Goal: Task Accomplishment & Management: Manage account settings

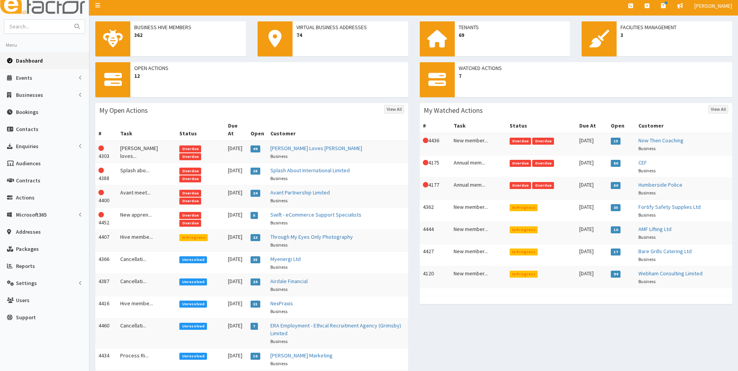
scroll to position [39, 0]
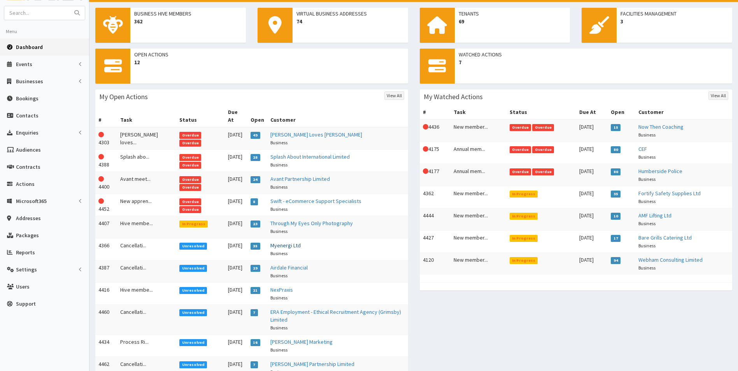
click at [275, 242] on link "Myenergi Ltd" at bounding box center [285, 245] width 30 height 7
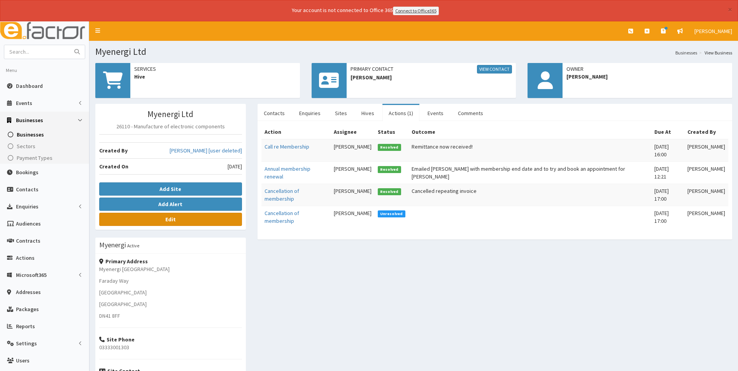
click at [180, 223] on link "Edit" at bounding box center [170, 219] width 143 height 13
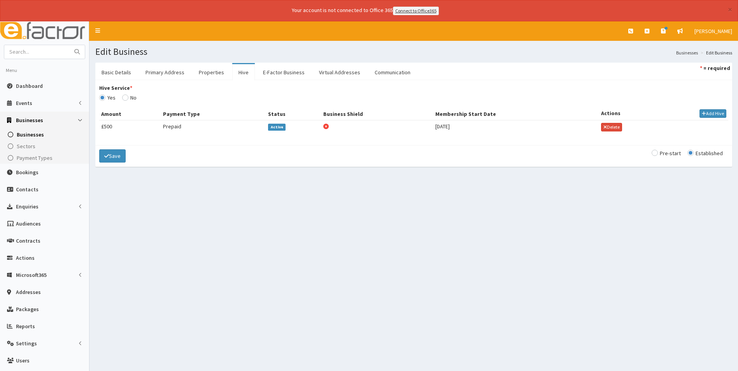
click at [277, 126] on span "Active" at bounding box center [276, 127] width 17 height 7
select select "3195"
select select "2168"
select select "3985"
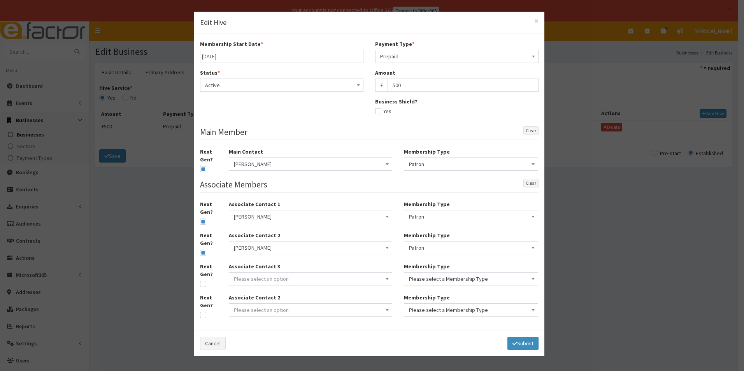
type input "[DATE]"
select select "1"
type input "500"
checkbox input "false"
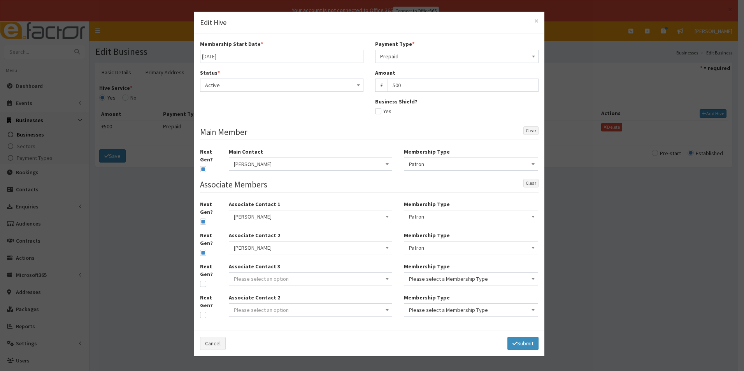
checkbox input "true"
select select "1"
checkbox input "true"
select select "1"
checkbox input "true"
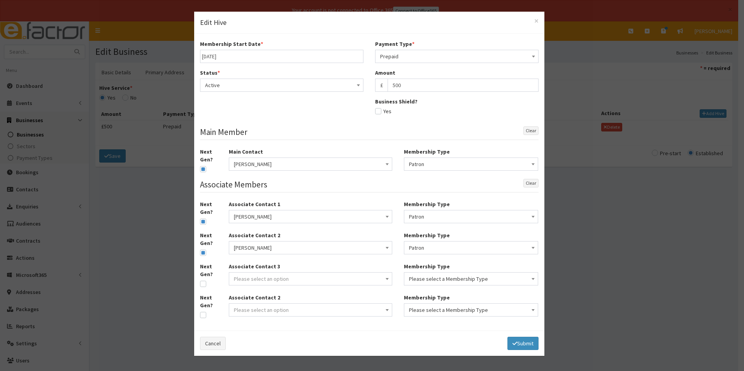
select select "1"
select select
select select "3195"
select select "2168"
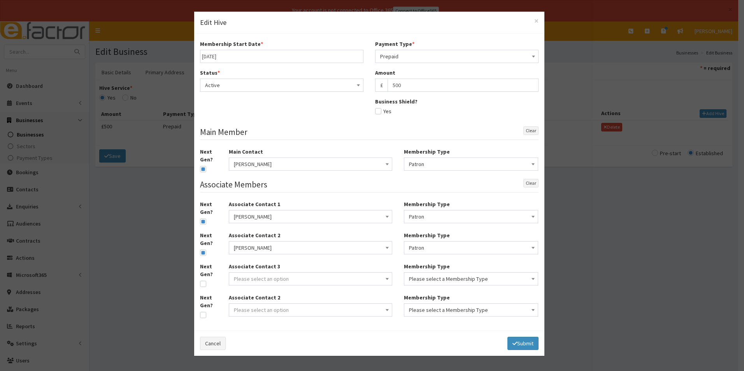
select select "3985"
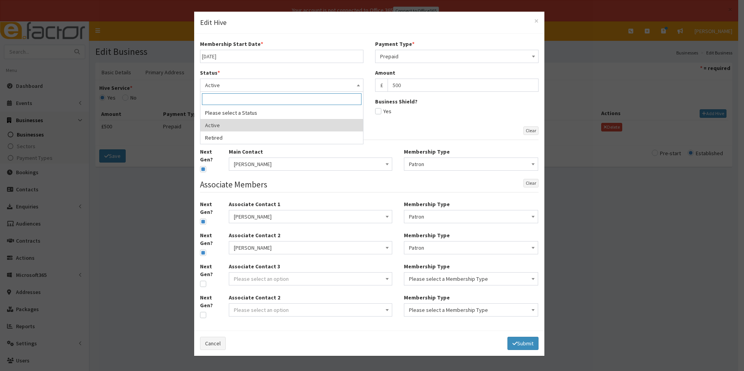
click at [258, 81] on span "Active" at bounding box center [281, 85] width 153 height 11
select select "2"
click at [243, 110] on input "text" at bounding box center [281, 113] width 163 height 13
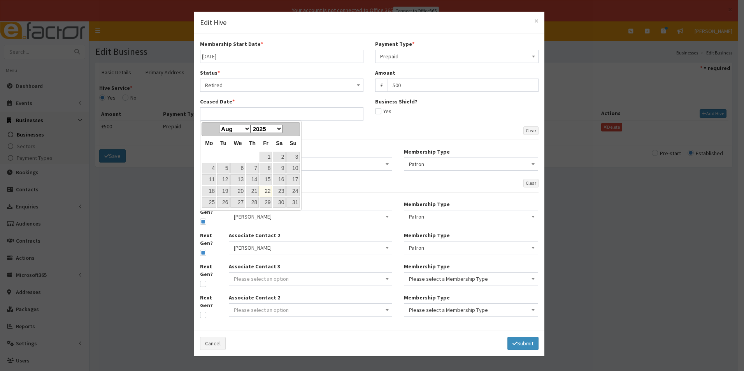
click at [267, 191] on link "22" at bounding box center [265, 191] width 12 height 10
type input "22-08-2025"
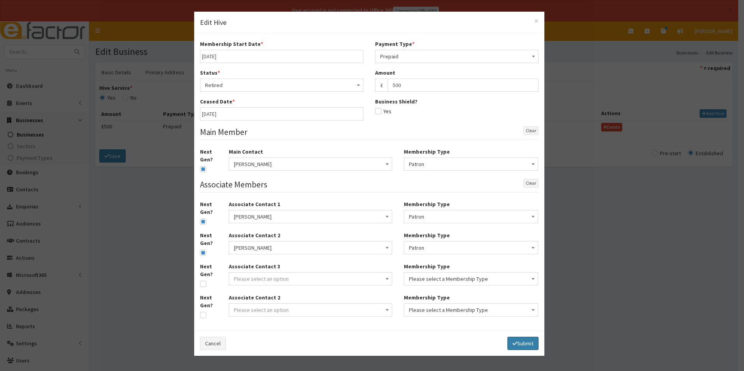
click at [520, 341] on button "Submit" at bounding box center [522, 343] width 31 height 13
select select
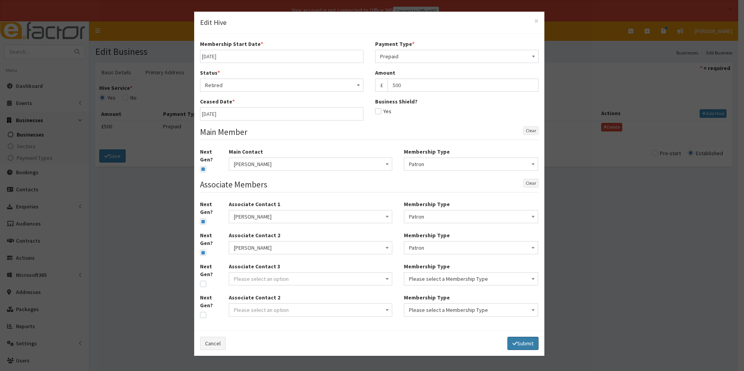
select select
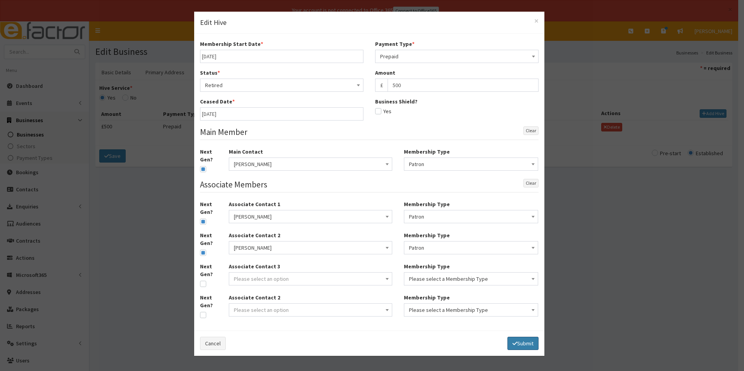
select select
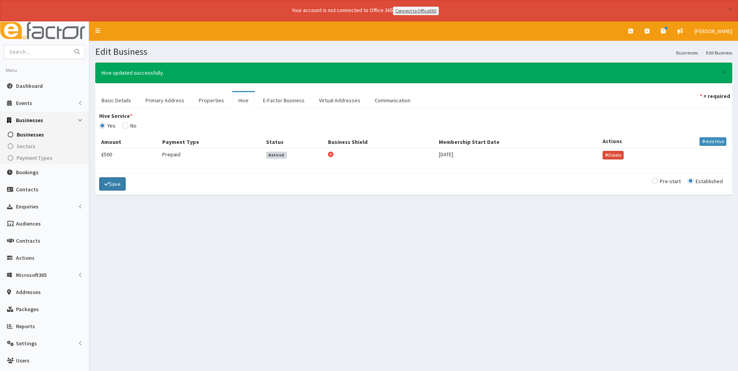
click at [114, 184] on button "Save" at bounding box center [112, 183] width 26 height 13
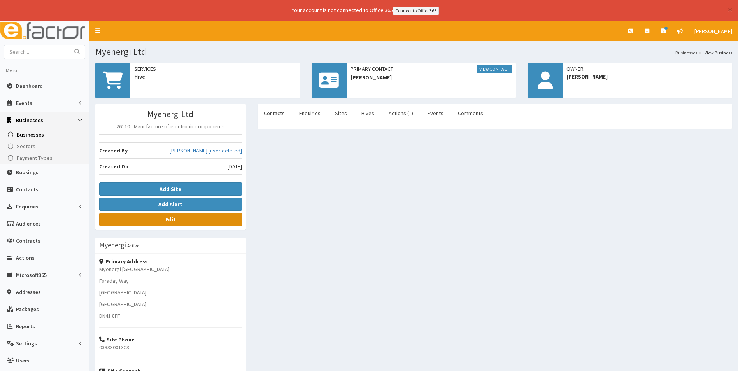
click at [167, 223] on link "Edit" at bounding box center [170, 219] width 143 height 13
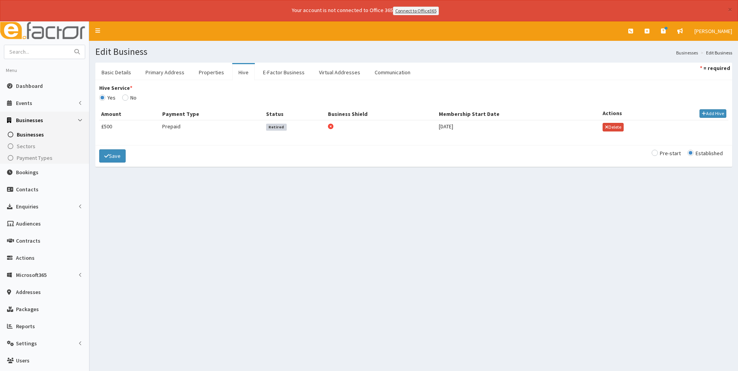
click at [115, 96] on input "Hive Service *" at bounding box center [107, 97] width 16 height 5
radio input "true"
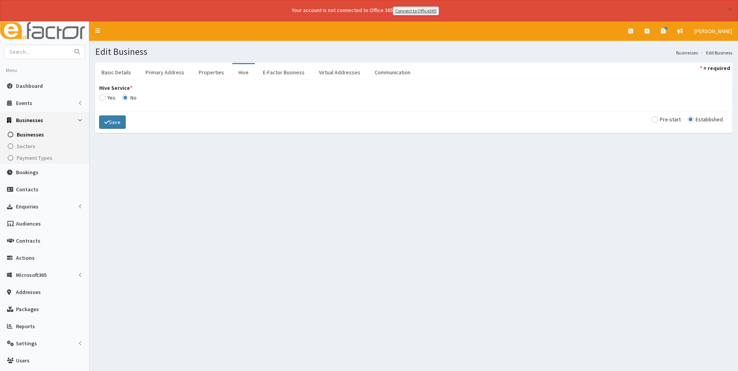
click at [113, 123] on button "Save" at bounding box center [112, 121] width 26 height 13
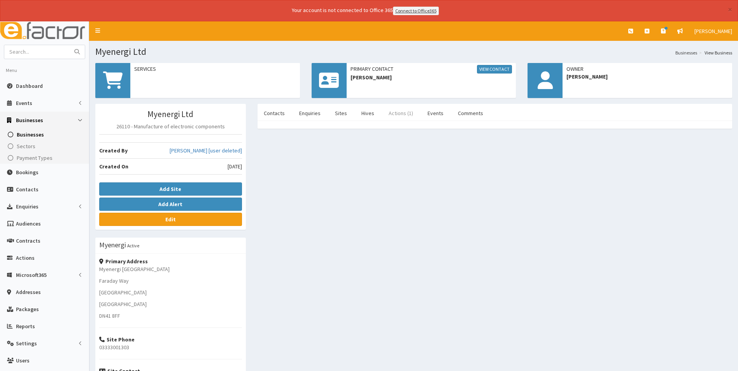
click at [394, 114] on link "Actions (1)" at bounding box center [400, 113] width 37 height 16
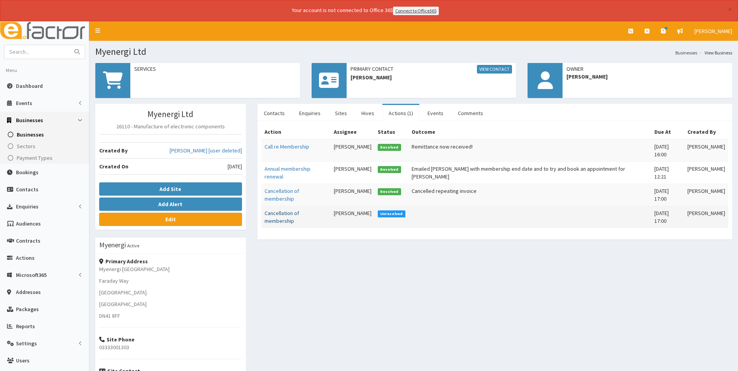
click at [299, 210] on link "Cancellation of membership" at bounding box center [281, 217] width 35 height 15
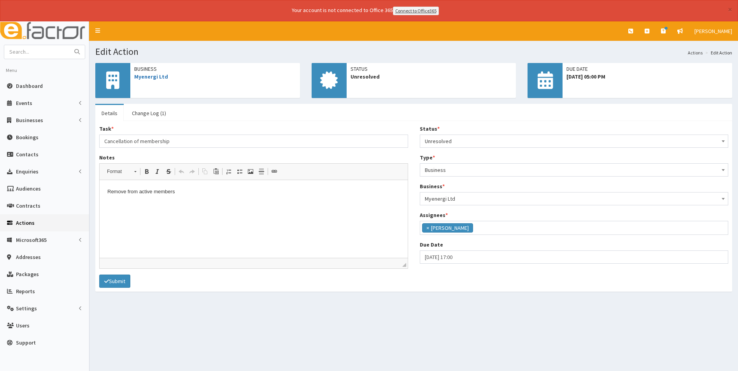
scroll to position [57, 0]
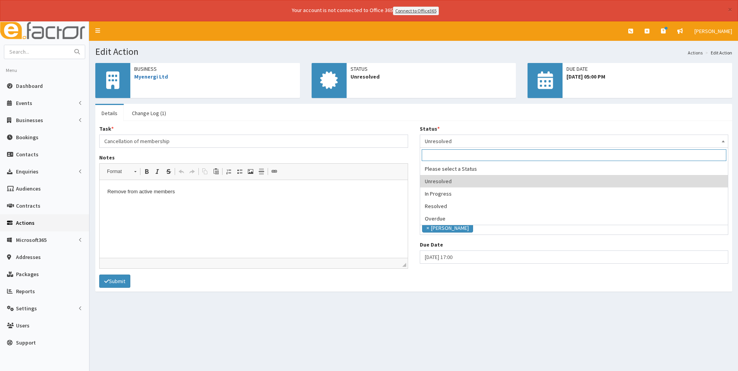
click at [467, 138] on span "Unresolved" at bounding box center [574, 141] width 299 height 11
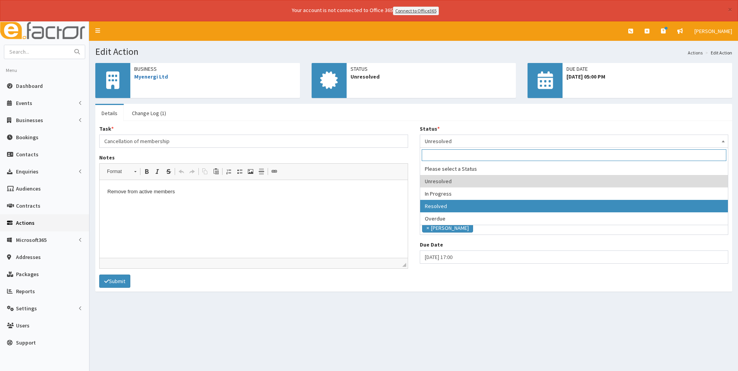
select select "3"
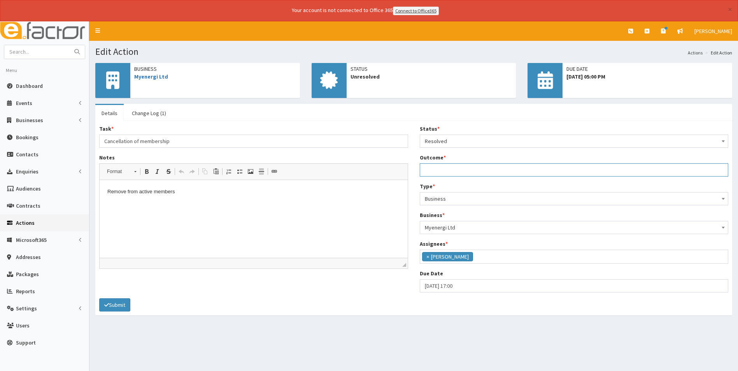
click at [452, 170] on input "Outcome *" at bounding box center [574, 169] width 309 height 13
type input "Membership cancelled and removed from active, associate and address membership …"
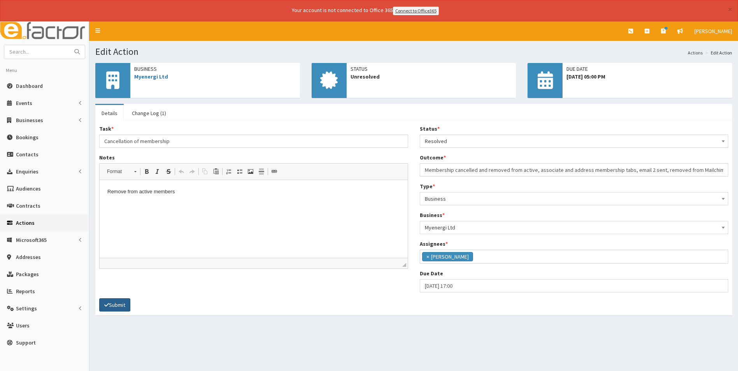
click at [122, 305] on button "Submit" at bounding box center [114, 304] width 31 height 13
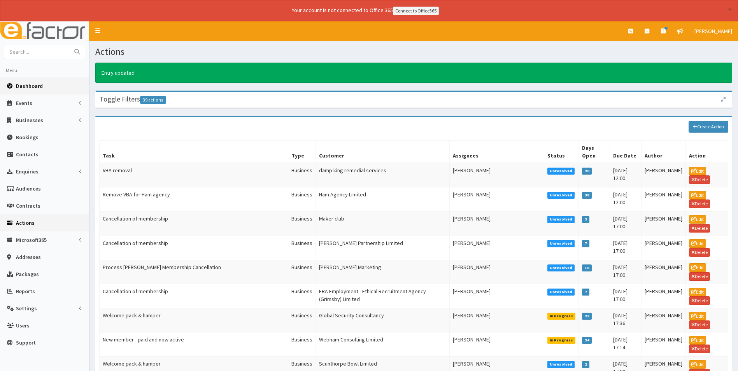
click at [38, 83] on span "Dashboard" at bounding box center [29, 85] width 27 height 7
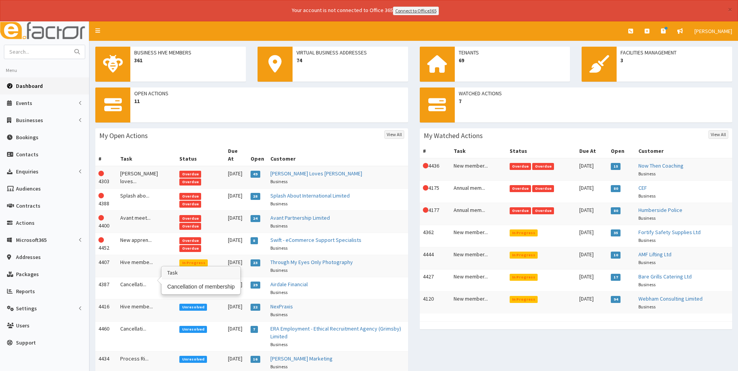
click at [142, 277] on td "Cancellati..." at bounding box center [146, 288] width 59 height 22
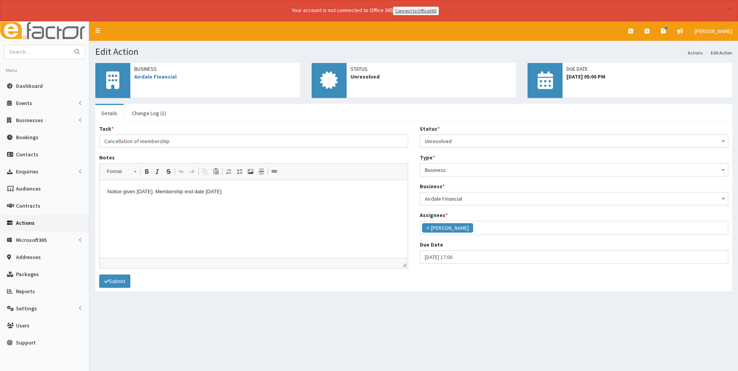
scroll to position [57, 0]
click at [458, 144] on span "Unresolved" at bounding box center [574, 141] width 299 height 11
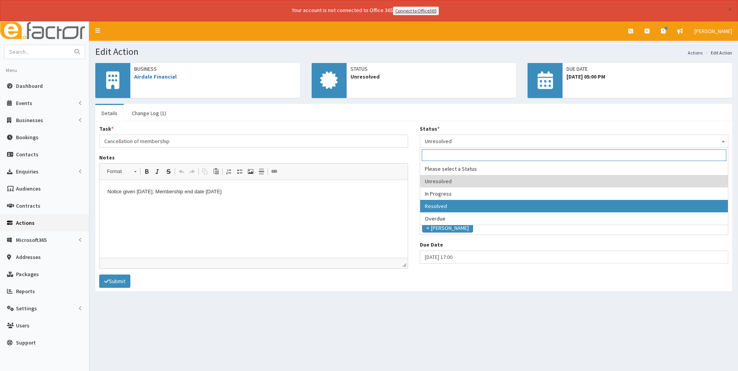
select select "3"
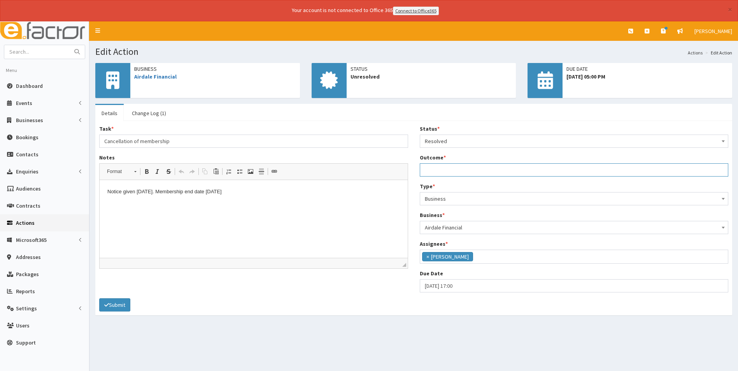
click at [452, 171] on input "Outcome *" at bounding box center [574, 169] width 309 height 13
type input "Membership cancelled and removed from active, associate and address membership …"
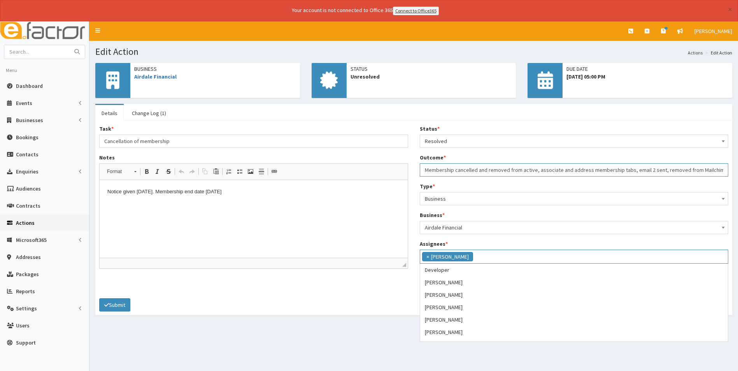
scroll to position [112, 0]
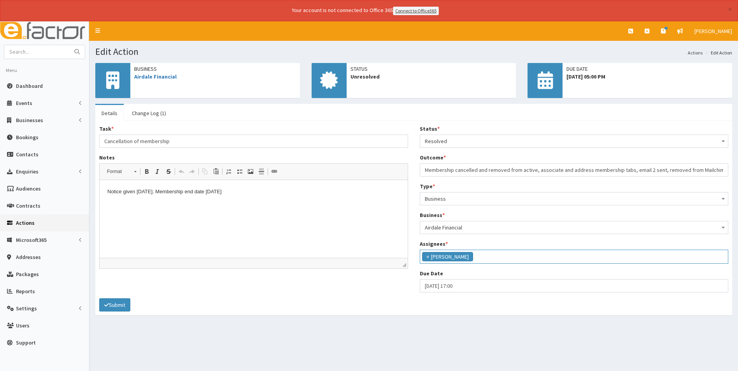
click at [370, 285] on div "Task * Cancellation of membership Notes <p>Notice given today. Membership end d…" at bounding box center [413, 211] width 640 height 173
click at [119, 302] on button "Submit" at bounding box center [114, 304] width 31 height 13
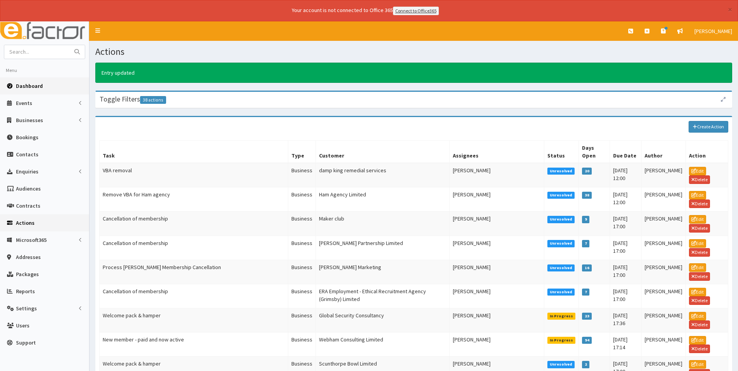
click at [27, 85] on span "Dashboard" at bounding box center [29, 85] width 27 height 7
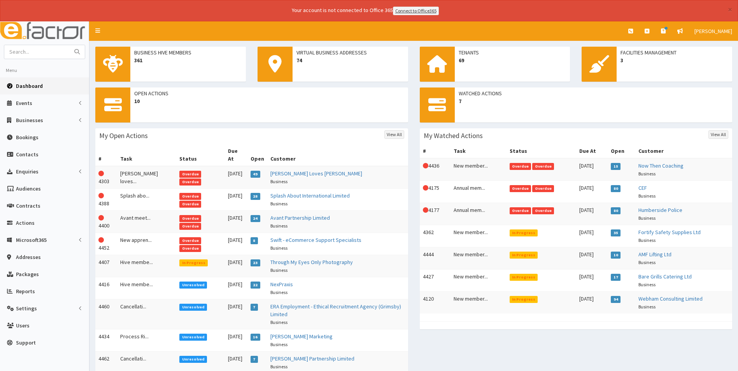
click at [179, 215] on span "Overdue" at bounding box center [190, 218] width 22 height 7
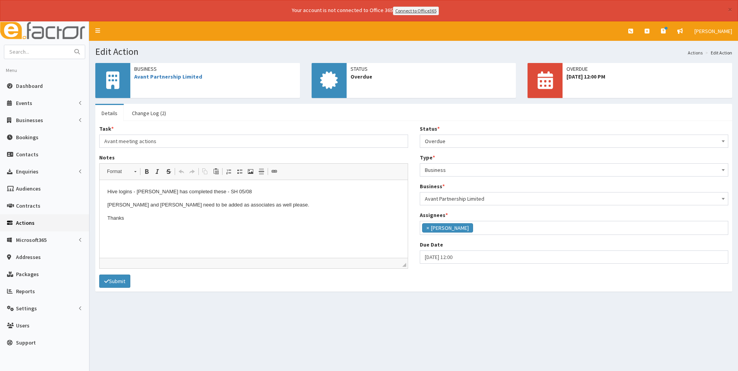
scroll to position [57, 0]
click at [156, 115] on link "Change Log (2)" at bounding box center [149, 113] width 47 height 16
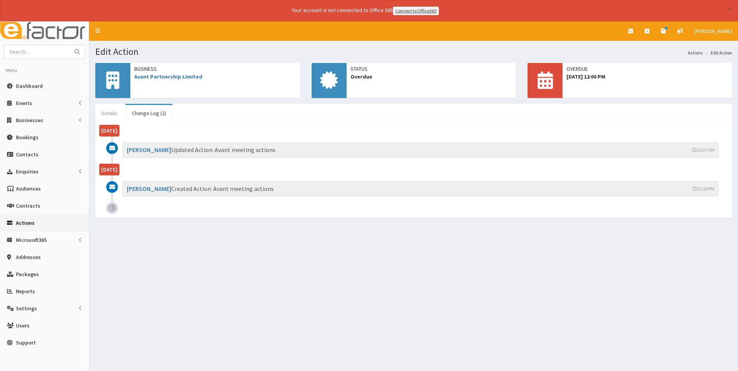
click at [99, 109] on link "Details" at bounding box center [109, 113] width 28 height 16
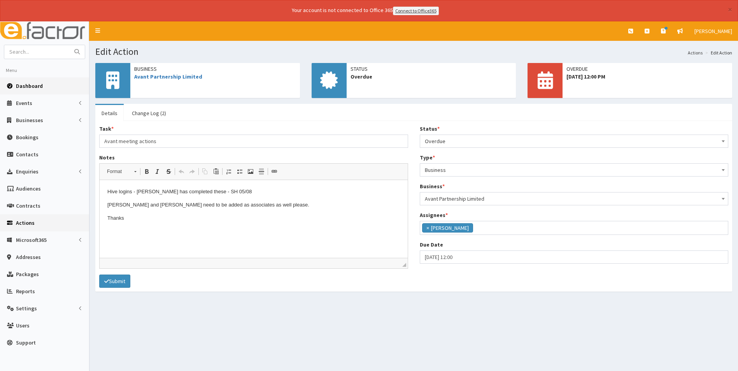
click at [30, 87] on span "Dashboard" at bounding box center [29, 85] width 27 height 7
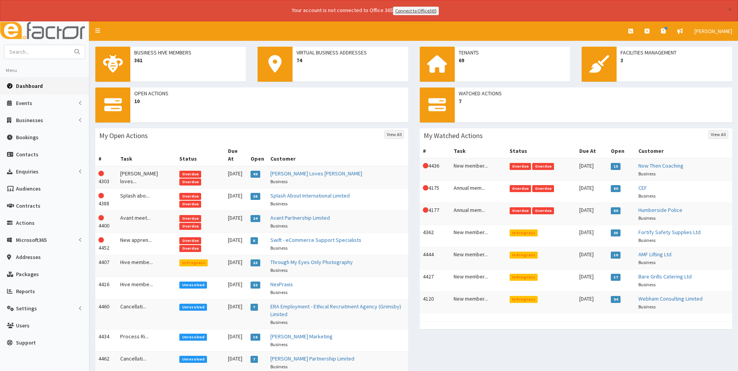
click at [176, 188] on td "Overdue Overdue" at bounding box center [200, 199] width 49 height 22
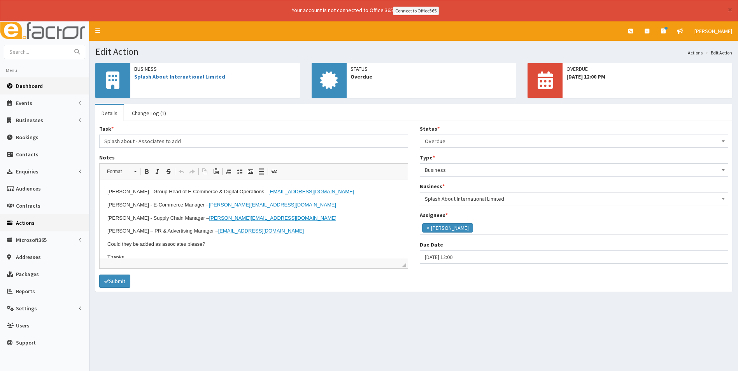
click at [45, 86] on link "Dashboard" at bounding box center [44, 85] width 89 height 17
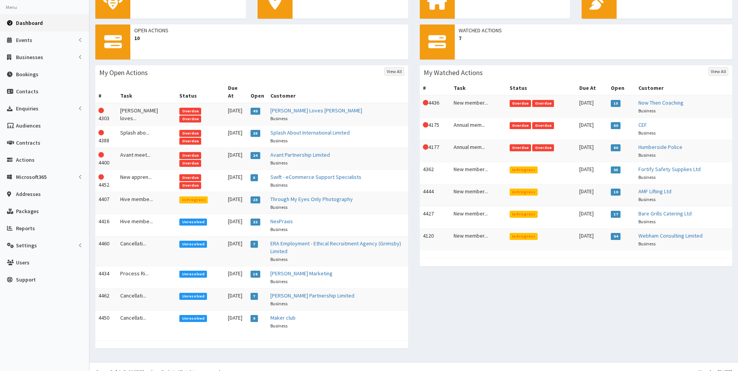
scroll to position [66, 0]
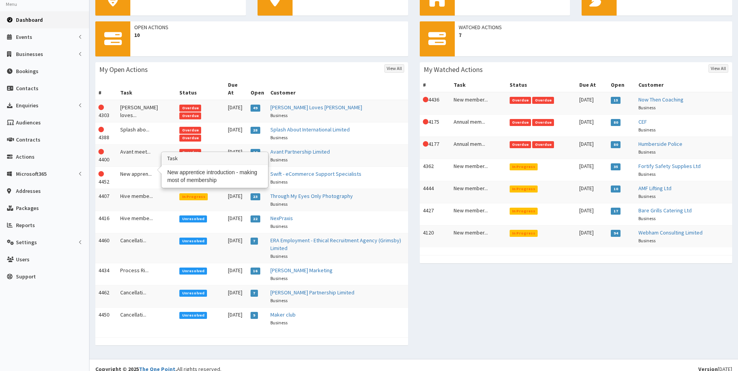
click at [136, 167] on td "New appren..." at bounding box center [146, 177] width 59 height 22
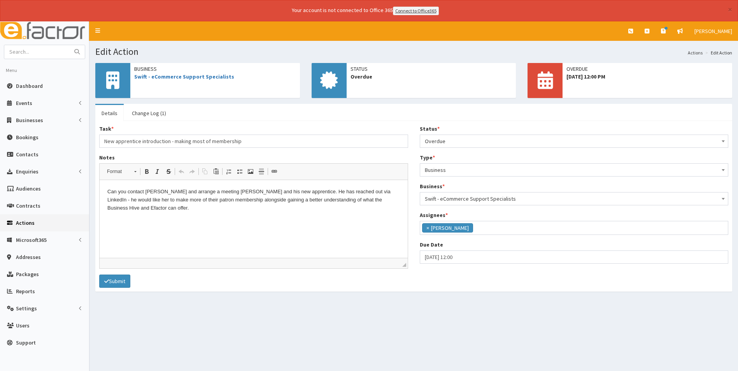
scroll to position [57, 0]
click at [38, 82] on link "Dashboard" at bounding box center [44, 85] width 89 height 17
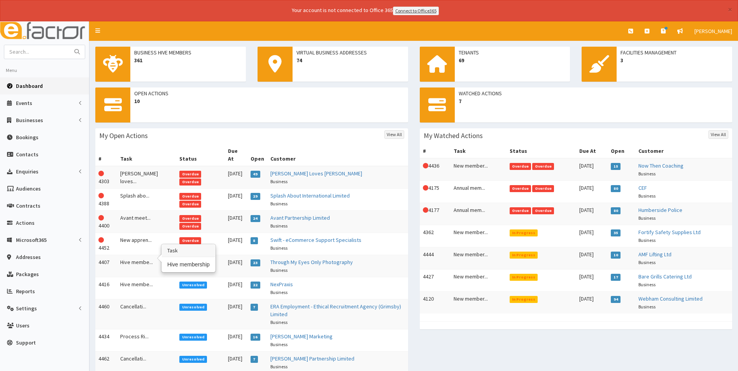
click at [132, 259] on td "Hive membe..." at bounding box center [146, 266] width 59 height 22
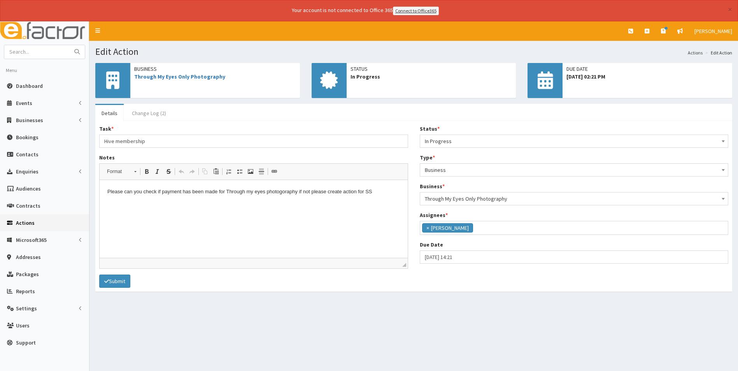
click at [150, 113] on link "Change Log (2)" at bounding box center [149, 113] width 47 height 16
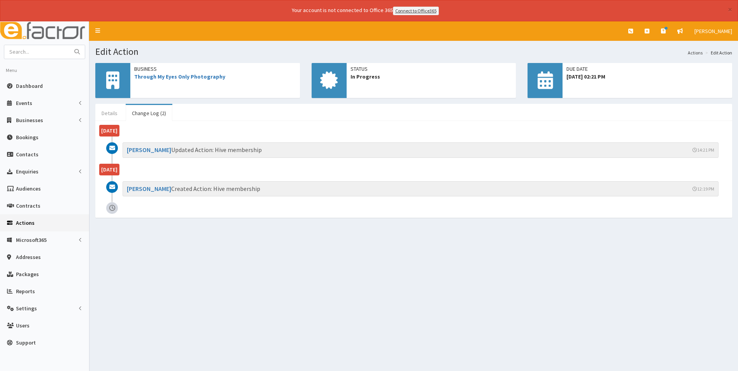
click at [109, 113] on link "Details" at bounding box center [109, 113] width 28 height 16
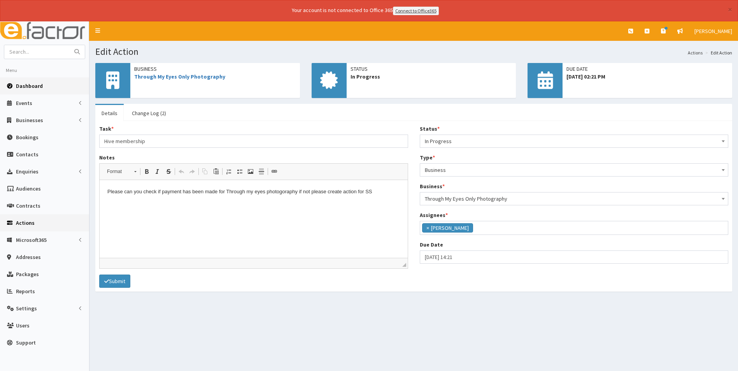
click at [36, 85] on span "Dashboard" at bounding box center [29, 85] width 27 height 7
